Goal: Task Accomplishment & Management: Complete application form

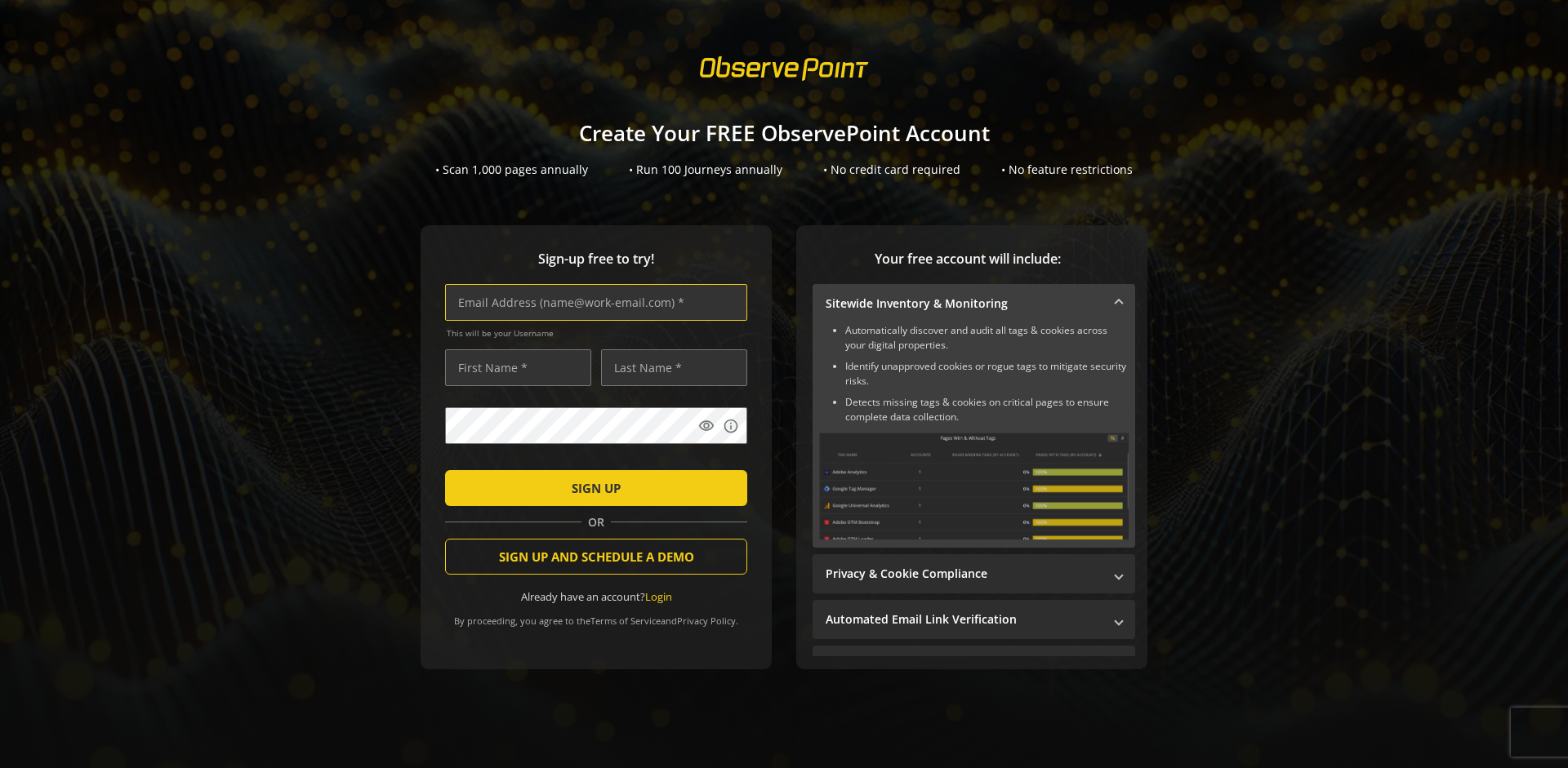
click at [592, 302] on input "text" at bounding box center [596, 303] width 302 height 37
type input "[EMAIL_ADDRESS][DOMAIN_NAME]"
click at [514, 367] on input "text" at bounding box center [517, 368] width 146 height 37
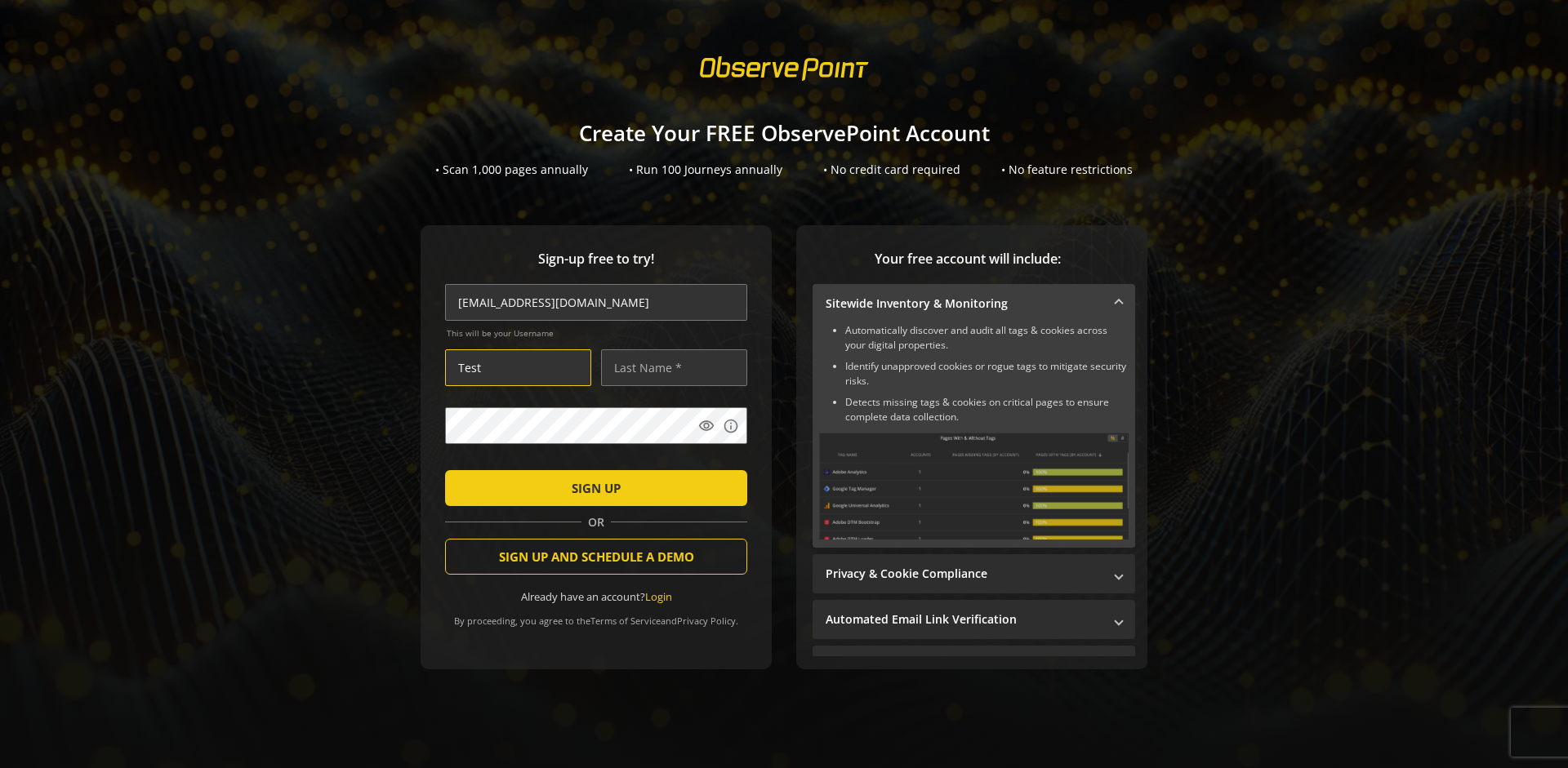
type input "Test"
click at [669, 367] on input "text" at bounding box center [673, 368] width 146 height 37
type input "User"
click at [592, 488] on span "SIGN UP" at bounding box center [596, 488] width 49 height 29
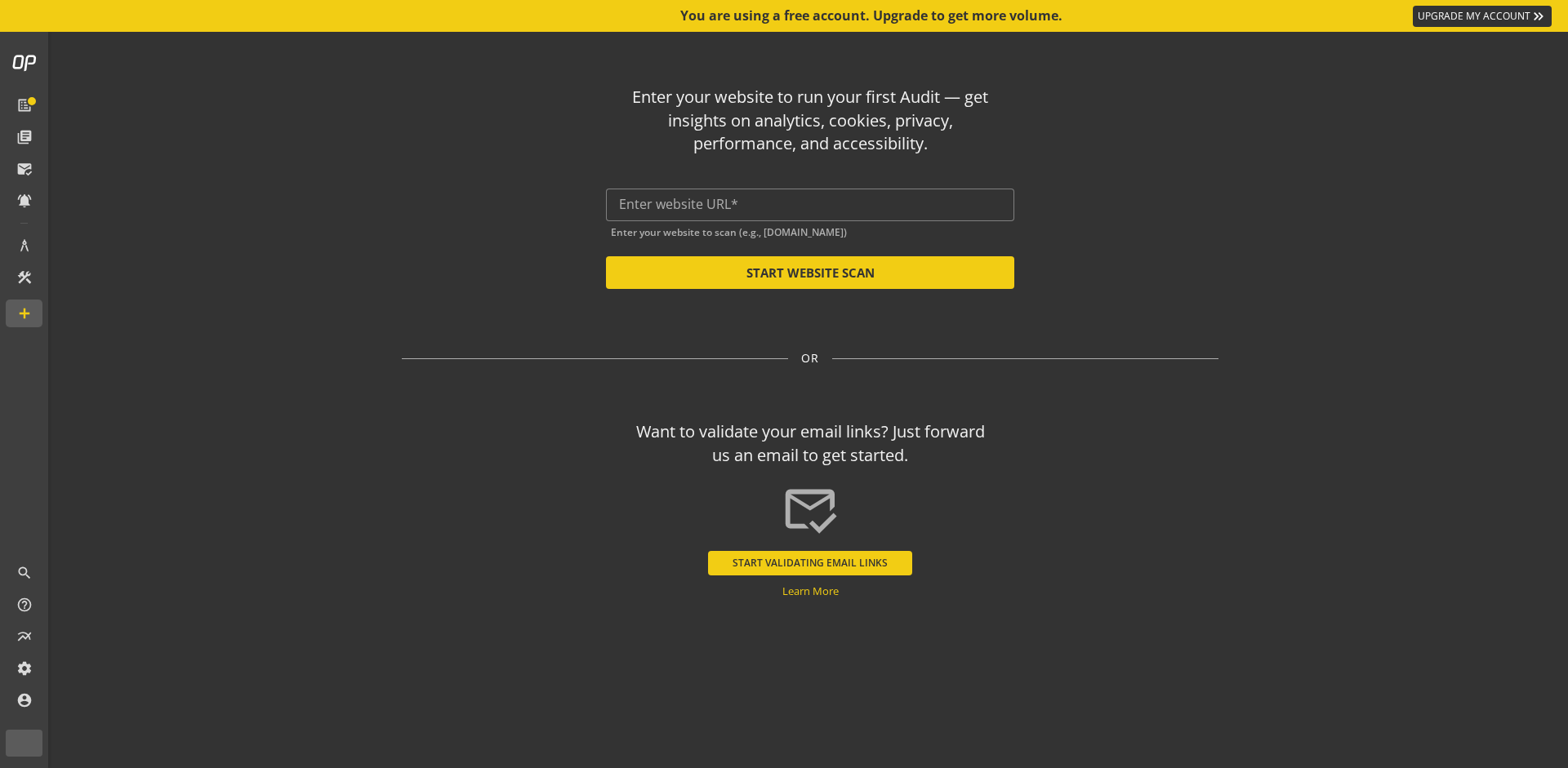
click at [810, 204] on input "text" at bounding box center [810, 205] width 382 height 16
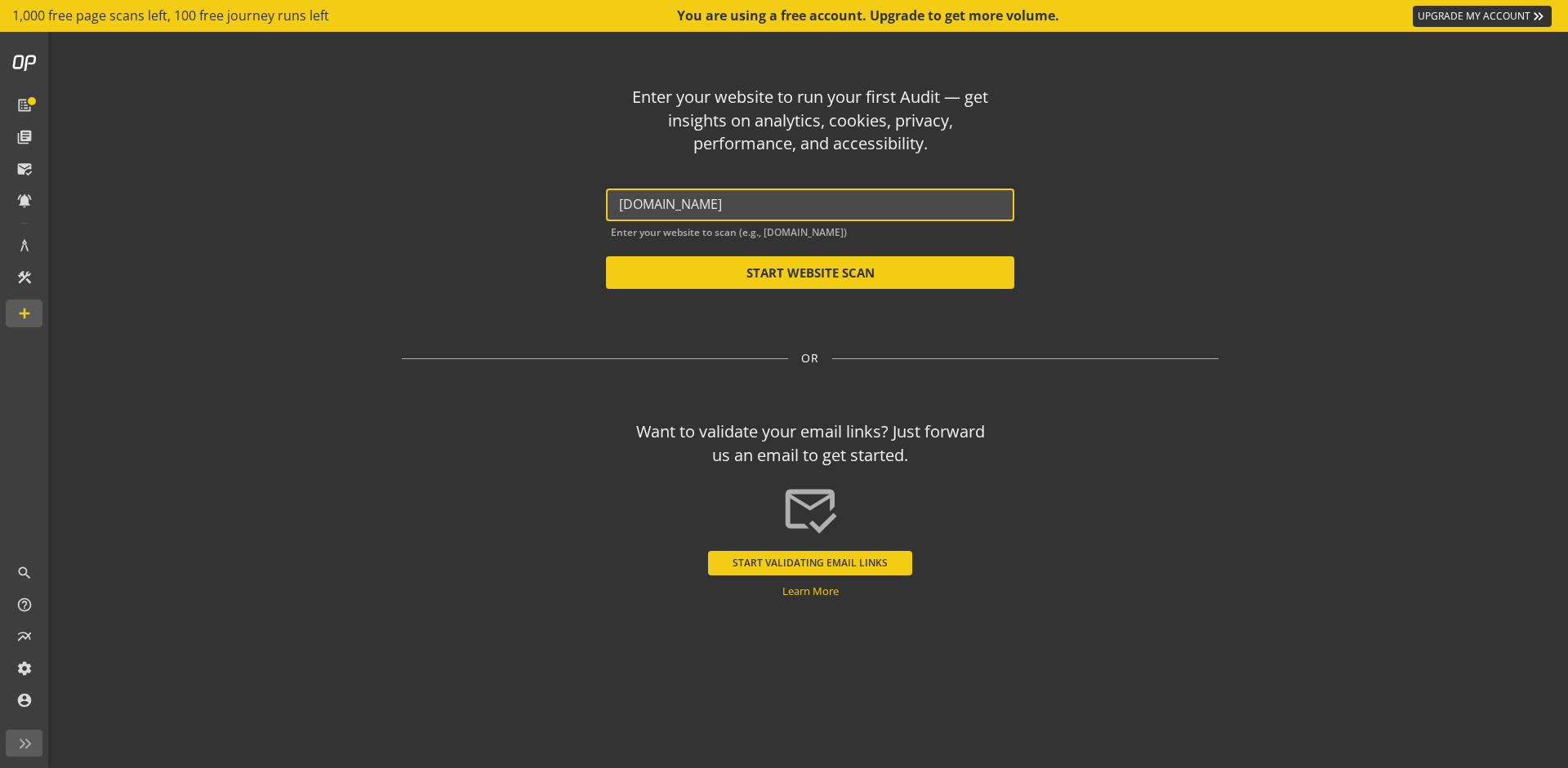
click at [810, 272] on button "START WEBSITE SCAN" at bounding box center [809, 272] width 409 height 32
type input "[URL][DOMAIN_NAME]"
